Goal: Task Accomplishment & Management: Manage account settings

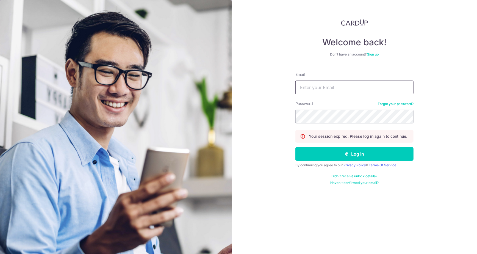
type input "Kshi.finance@gmail.com"
click at [257, 139] on div "Welcome back! Don’t have an account? Sign up Email Kshi.finance@gmail.com Passw…" at bounding box center [354, 127] width 245 height 254
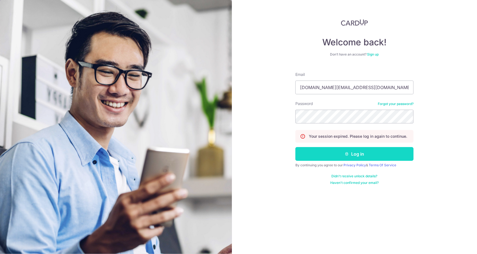
click at [339, 155] on button "Log in" at bounding box center [354, 154] width 118 height 14
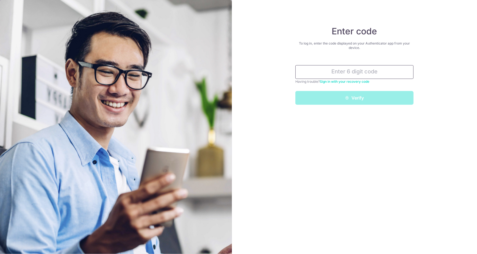
click at [358, 74] on input "text" at bounding box center [354, 72] width 118 height 14
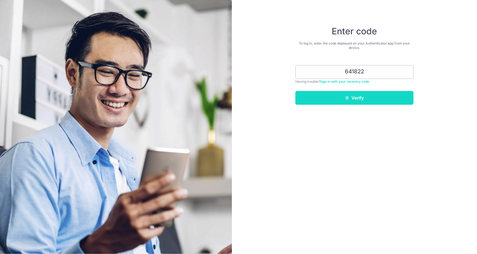
type input "641822"
click at [352, 101] on button "Verify" at bounding box center [354, 98] width 118 height 14
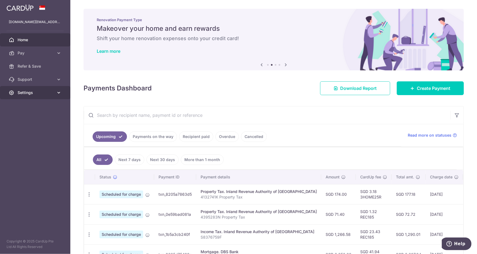
click at [28, 94] on span "Settings" at bounding box center [36, 92] width 36 height 5
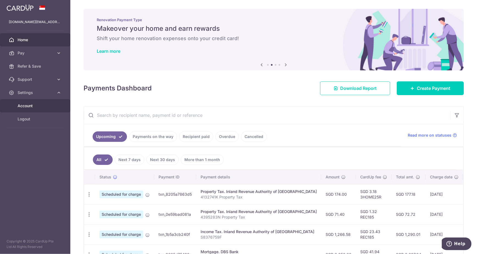
click at [28, 108] on span "Account" at bounding box center [36, 105] width 36 height 5
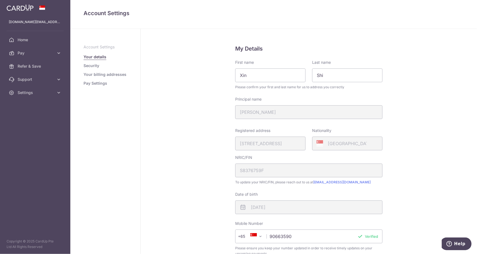
click at [95, 85] on link "Pay Settings" at bounding box center [95, 82] width 24 height 5
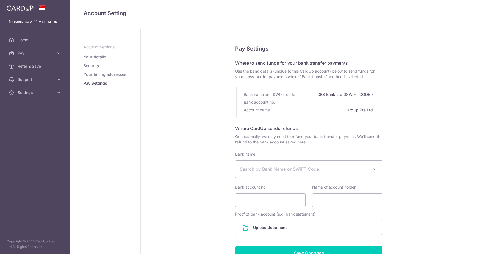
select select
click at [96, 61] on ul "Account Settings Your details Security Your billing addresses Pay Settings" at bounding box center [105, 65] width 44 height 42
click at [94, 64] on link "Security" at bounding box center [91, 65] width 16 height 5
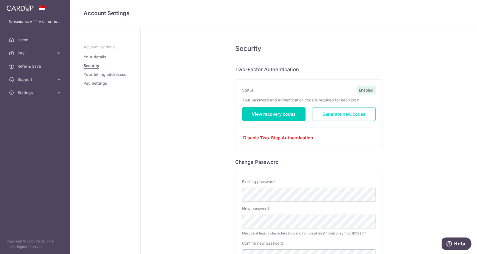
click at [338, 113] on link "Generate new codes" at bounding box center [343, 114] width 63 height 14
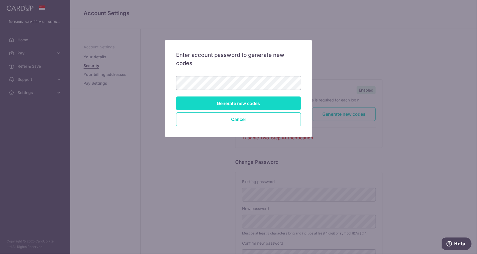
click at [232, 103] on input "Generate new codes" at bounding box center [238, 103] width 125 height 14
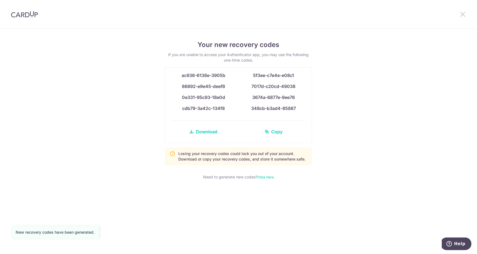
click at [465, 12] on icon at bounding box center [462, 14] width 7 height 7
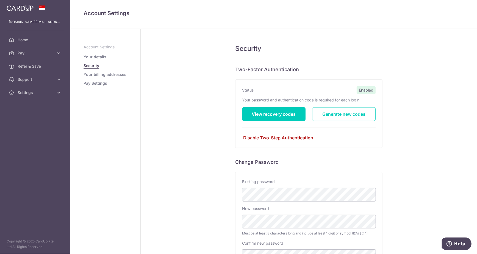
click at [281, 139] on link "Disable Two-Step Authentication" at bounding box center [308, 137] width 133 height 7
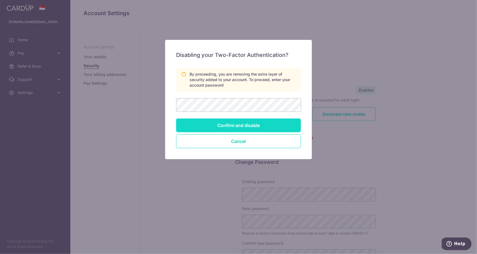
click at [244, 125] on input "Confirm and disable" at bounding box center [238, 125] width 125 height 14
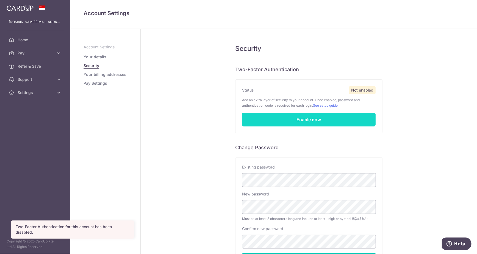
click at [304, 121] on link "Enable now" at bounding box center [308, 120] width 133 height 14
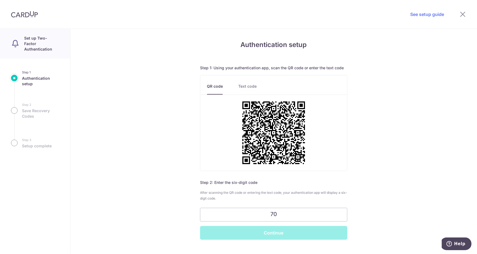
type input "7"
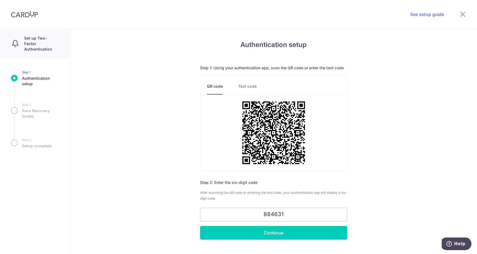
type input "884631"
click at [281, 242] on div "Authentication setup Step 1: Using your authentication app, scan the QR code or…" at bounding box center [273, 141] width 406 height 225
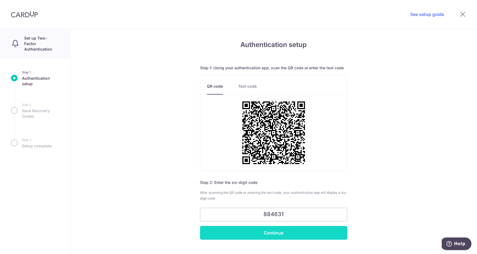
click at [282, 237] on input "Continue" at bounding box center [273, 233] width 147 height 14
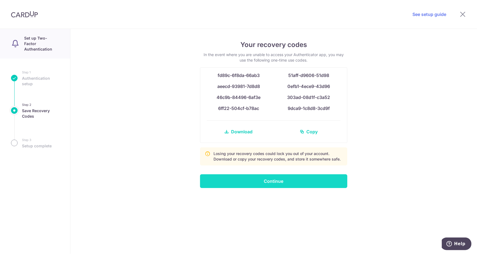
click at [275, 182] on input "Continue" at bounding box center [273, 181] width 147 height 14
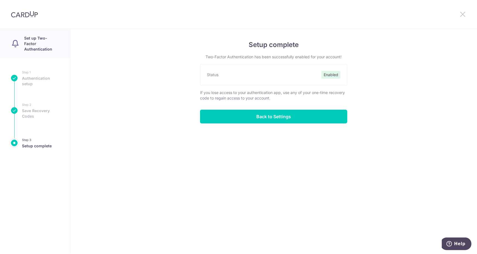
click at [463, 15] on icon at bounding box center [462, 14] width 7 height 7
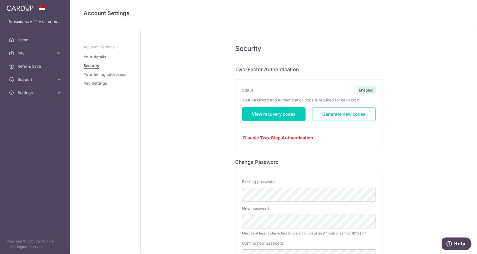
click at [407, 83] on div "Security Two-Factor Authentication Status Enabled Your password and authenticat…" at bounding box center [309, 177] width 336 height 296
click at [33, 54] on span "Pay" at bounding box center [36, 52] width 36 height 5
click at [25, 67] on span "Payments" at bounding box center [36, 65] width 36 height 5
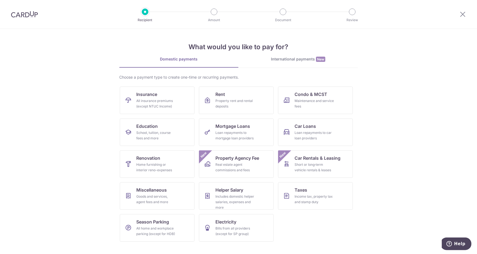
click at [27, 16] on img at bounding box center [24, 14] width 27 height 7
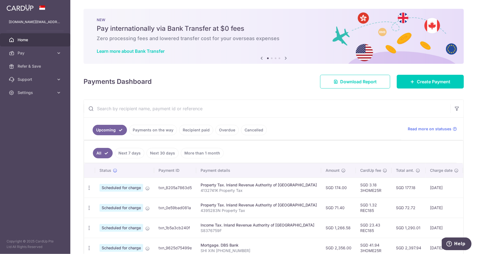
click at [161, 107] on input "text" at bounding box center [267, 109] width 366 height 18
click at [163, 106] on input "text" at bounding box center [267, 109] width 366 height 18
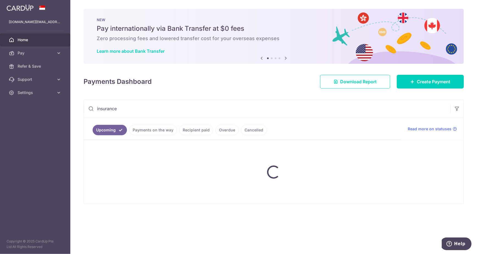
type input "insurance"
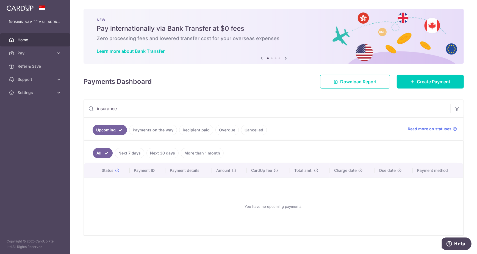
click at [133, 152] on link "Next 7 days" at bounding box center [129, 153] width 29 height 10
click at [101, 153] on link "All" at bounding box center [99, 153] width 12 height 10
click at [127, 110] on input "insurance" at bounding box center [267, 109] width 366 height 18
drag, startPoint x: 129, startPoint y: 107, endPoint x: 79, endPoint y: 105, distance: 50.8
click at [79, 105] on div "× Pause Schedule Pause all future payments in this series Pause just this one p…" at bounding box center [273, 127] width 406 height 254
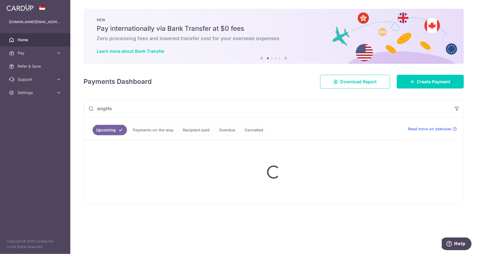
type input "singlife"
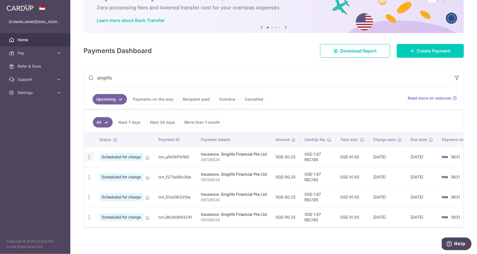
scroll to position [31, 0]
click at [88, 154] on icon "button" at bounding box center [89, 157] width 6 height 6
click at [110, 183] on span "Cancel payment" at bounding box center [118, 185] width 37 height 7
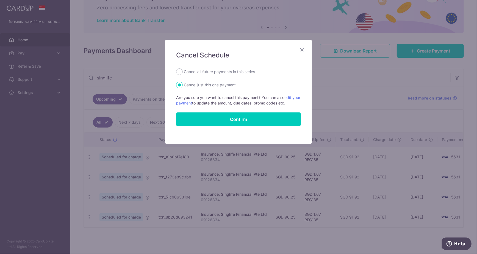
click at [212, 74] on label "Cancel all future payments in this series" at bounding box center [219, 71] width 71 height 7
click at [183, 74] on input "Cancel all future payments in this series" at bounding box center [179, 71] width 7 height 7
radio input "true"
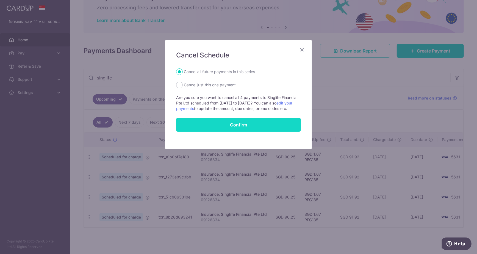
click at [230, 131] on button "Confirm" at bounding box center [238, 125] width 125 height 14
